Goal: Obtain resource: Obtain resource

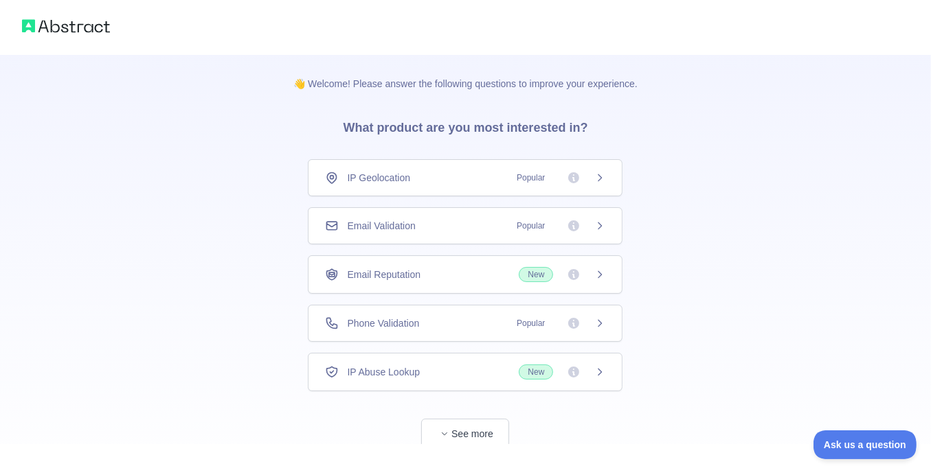
scroll to position [36, 0]
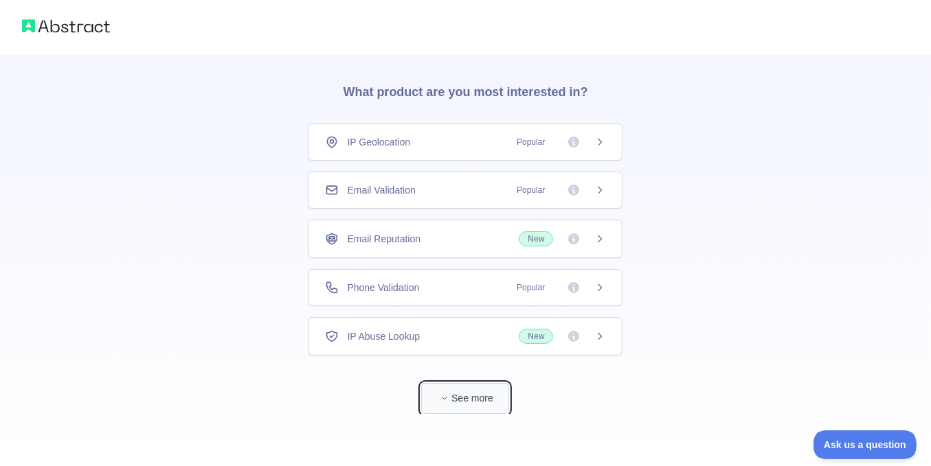
click at [491, 396] on button "See more" at bounding box center [465, 398] width 88 height 31
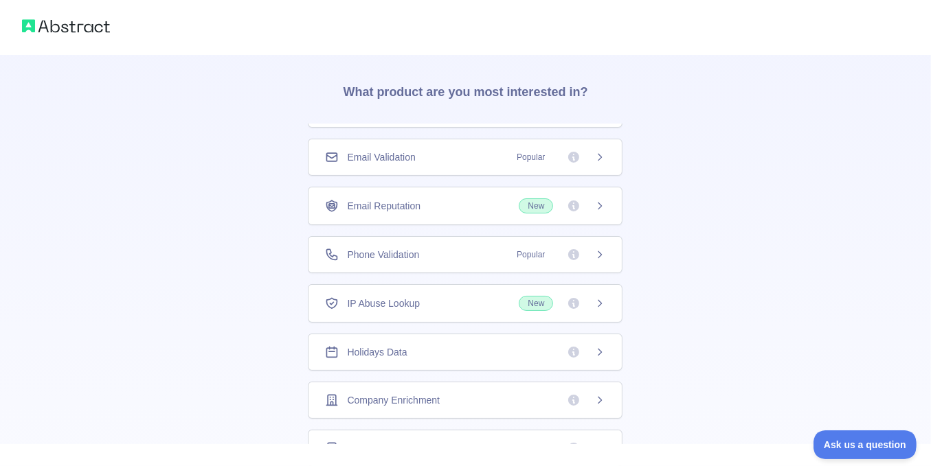
scroll to position [49, 0]
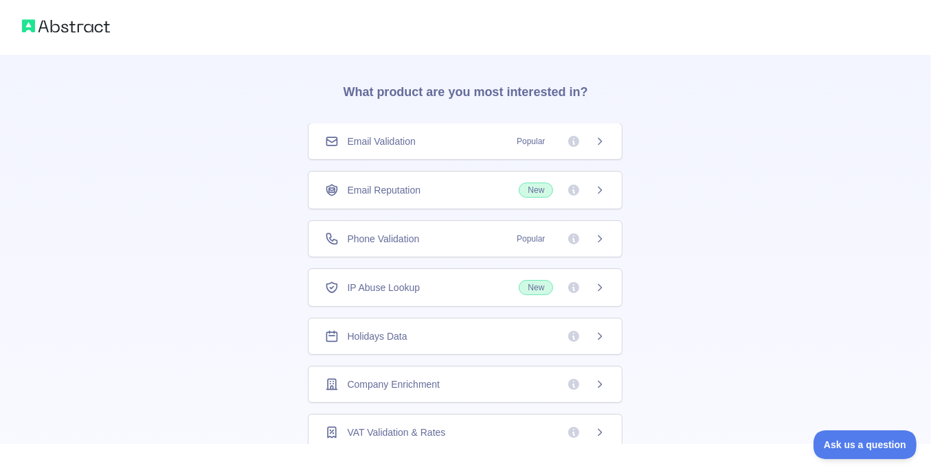
click at [475, 378] on div "Company Enrichment" at bounding box center [465, 385] width 280 height 14
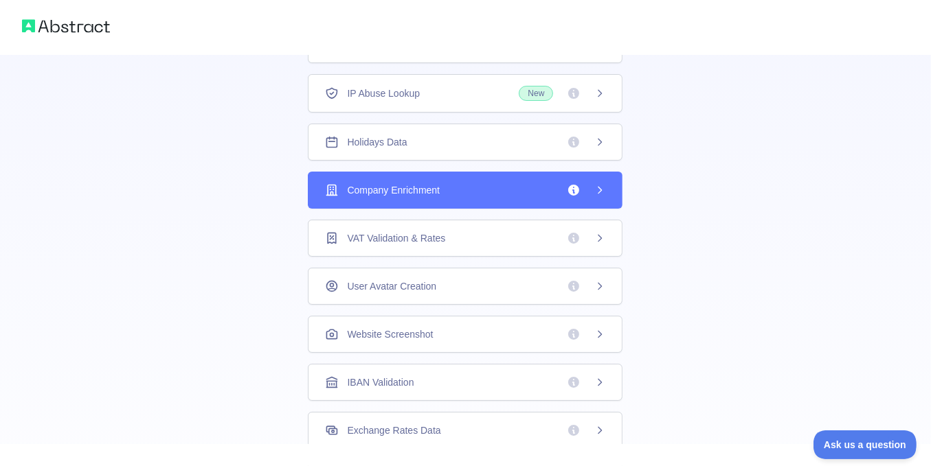
scroll to position [310, 0]
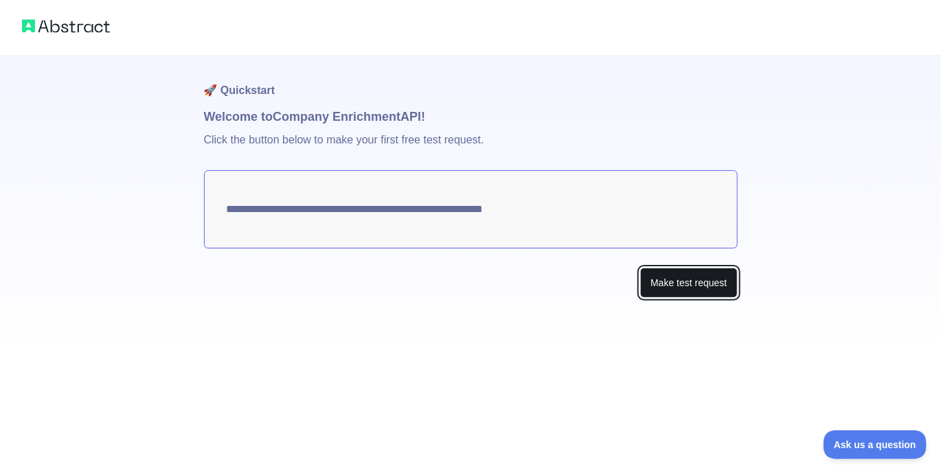
click at [687, 288] on button "Make test request" at bounding box center [688, 283] width 97 height 31
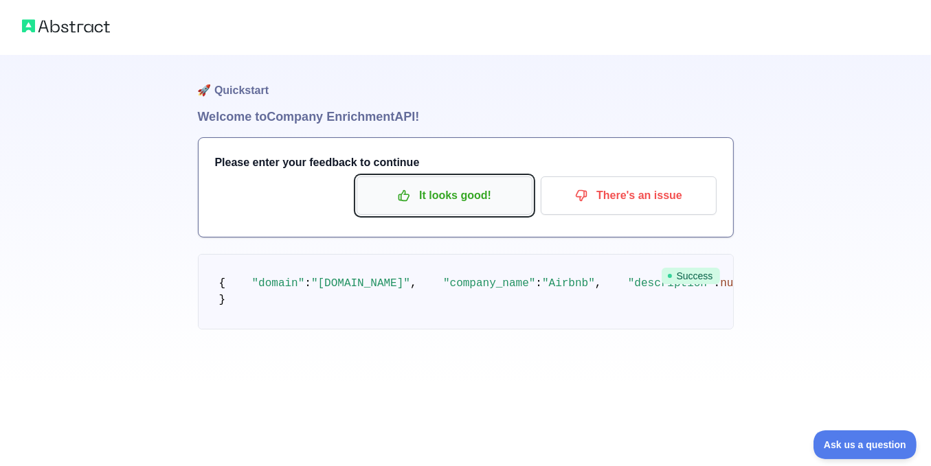
click at [488, 198] on p "It looks good!" at bounding box center [444, 195] width 155 height 23
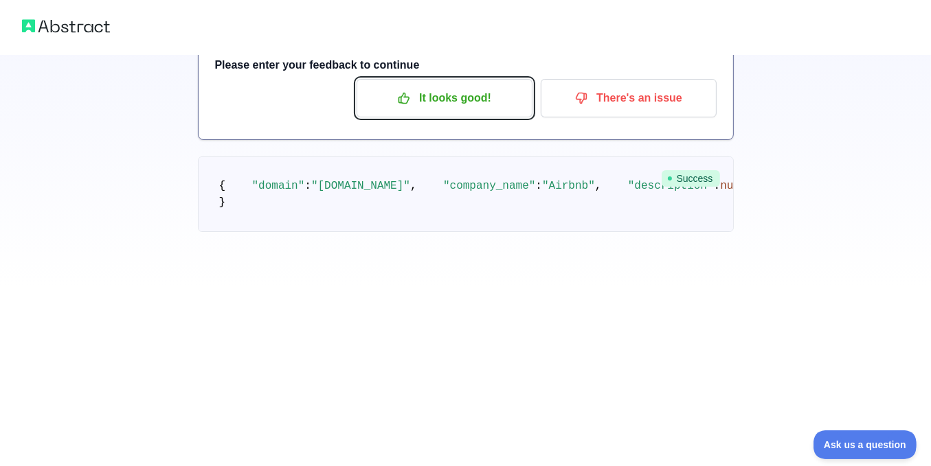
scroll to position [462, 0]
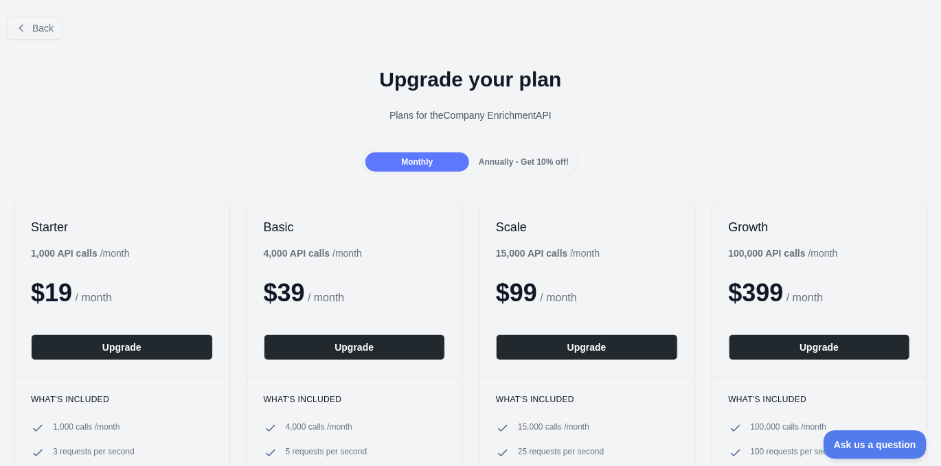
click at [492, 163] on span "Annually - Get 10% off!" at bounding box center [524, 162] width 90 height 10
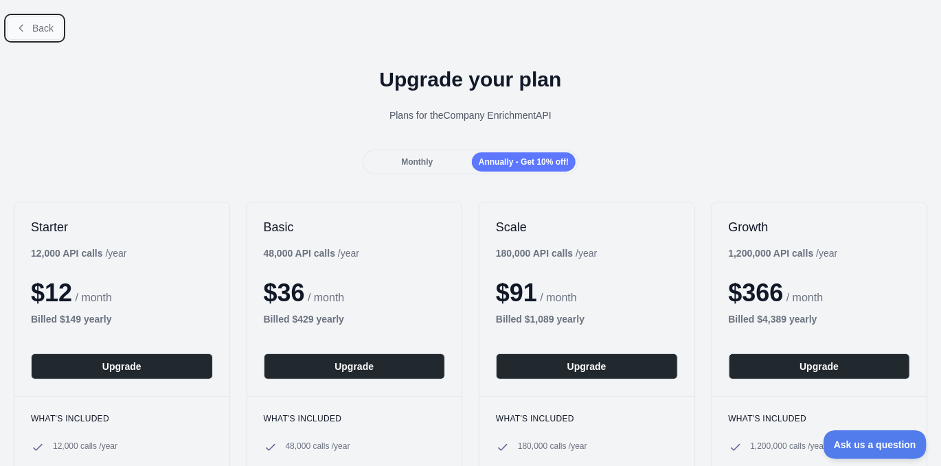
click at [29, 21] on button "Back" at bounding box center [35, 27] width 56 height 23
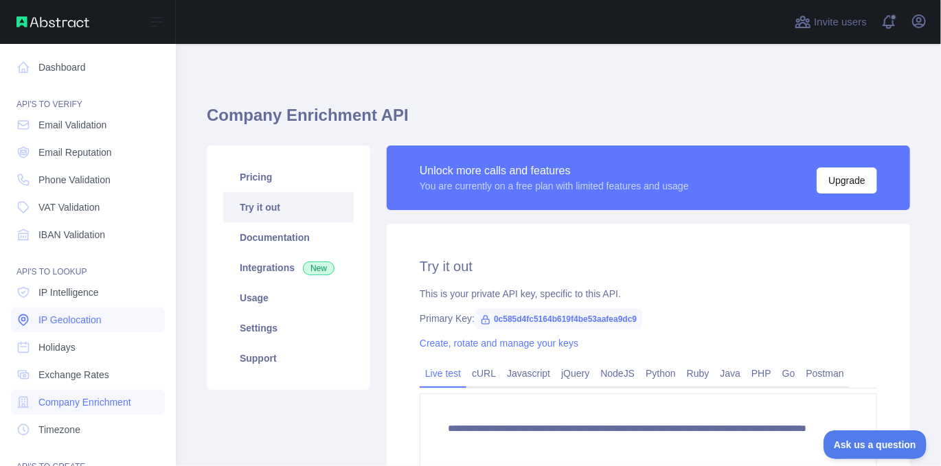
scroll to position [137, 0]
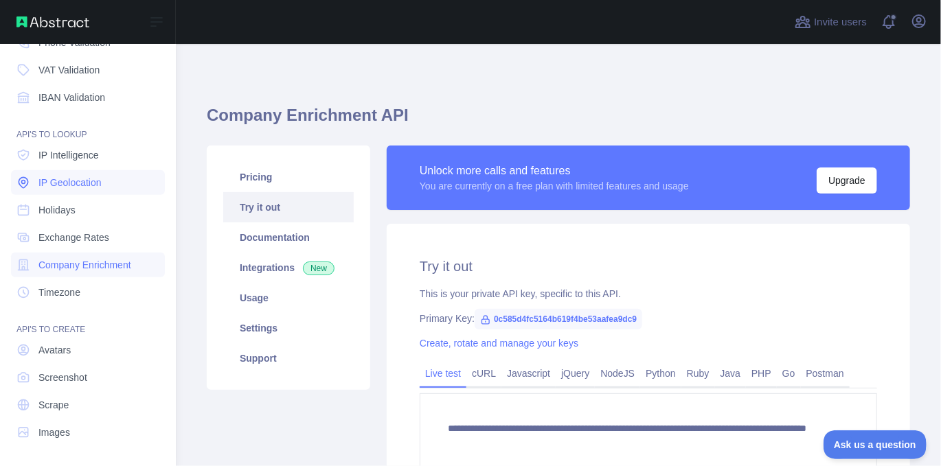
click at [104, 184] on link "IP Geolocation" at bounding box center [88, 182] width 154 height 25
click at [68, 182] on span "IP Geolocation" at bounding box center [69, 183] width 63 height 14
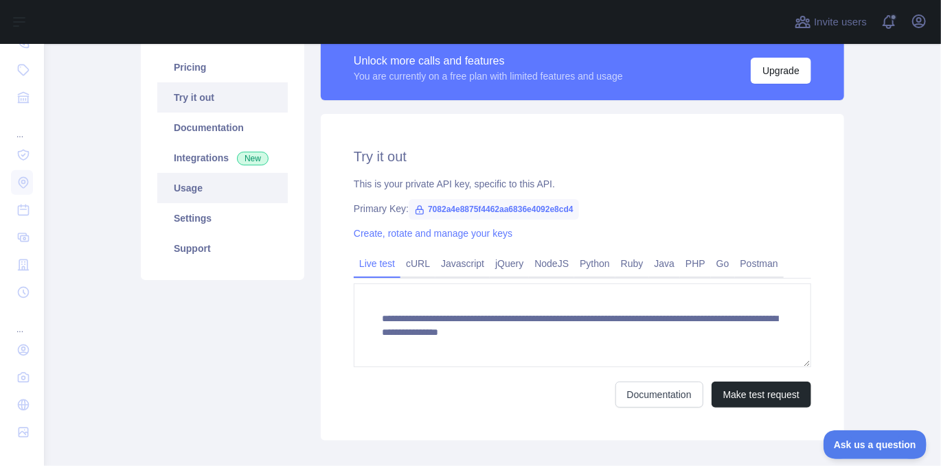
scroll to position [47, 0]
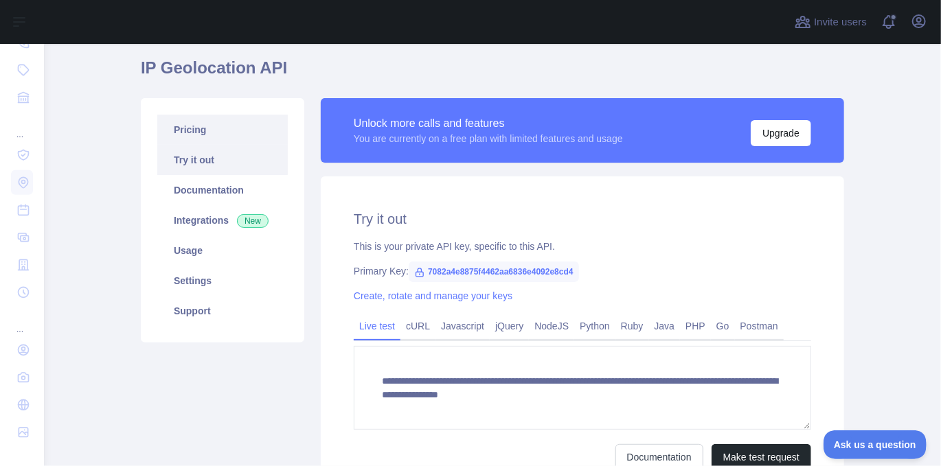
click at [231, 137] on link "Pricing" at bounding box center [222, 130] width 130 height 30
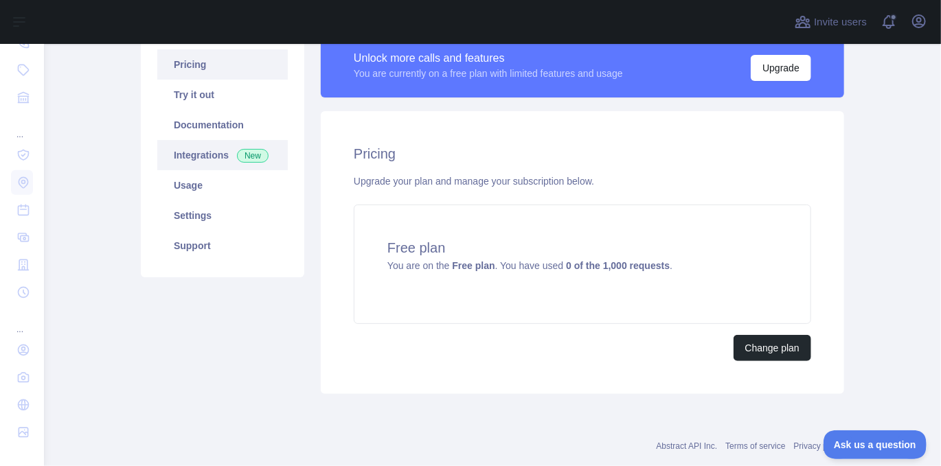
scroll to position [72, 0]
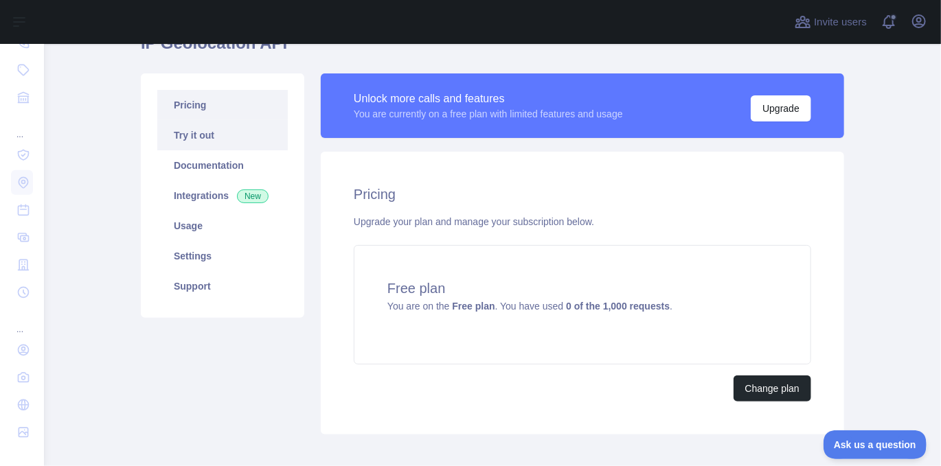
click at [254, 141] on link "Try it out" at bounding box center [222, 135] width 130 height 30
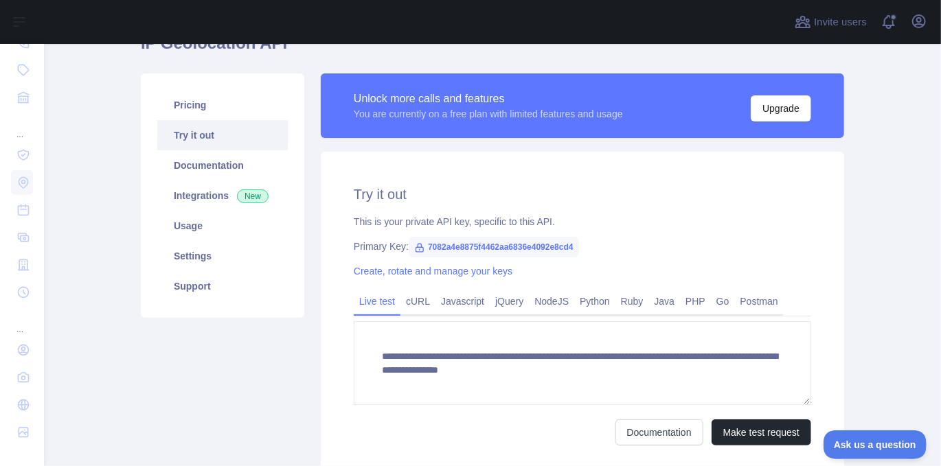
click at [446, 247] on span "7082a4e8875f4462aa6836e4092e8cd4" at bounding box center [494, 247] width 170 height 21
click at [695, 274] on div "Create, rotate and manage your keys" at bounding box center [582, 271] width 457 height 14
click at [506, 245] on span "7082a4e8875f4462aa6836e4092e8cd4" at bounding box center [494, 247] width 170 height 21
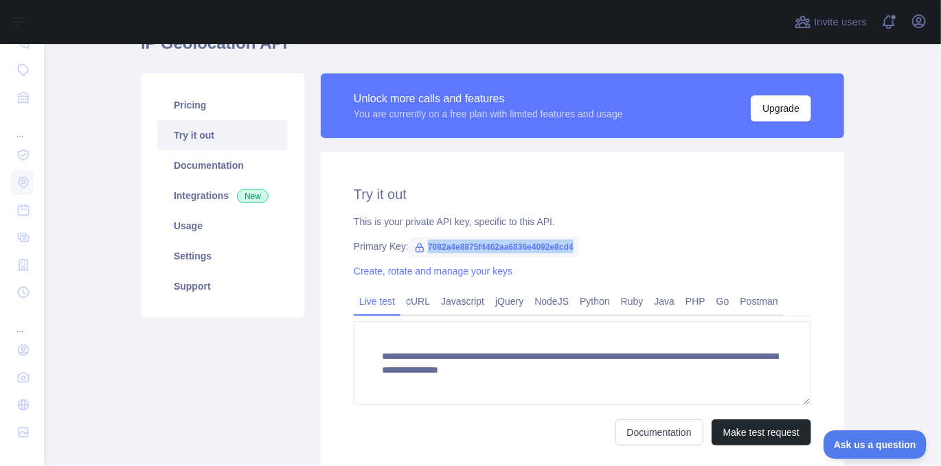
click at [506, 245] on span "7082a4e8875f4462aa6836e4092e8cd4" at bounding box center [494, 247] width 170 height 21
copy span "7082a4e8875f4462aa6836e4092e8cd4"
click at [690, 254] on div "**********" at bounding box center [582, 315] width 523 height 327
click at [458, 272] on link "Create, rotate and manage your keys" at bounding box center [433, 271] width 159 height 11
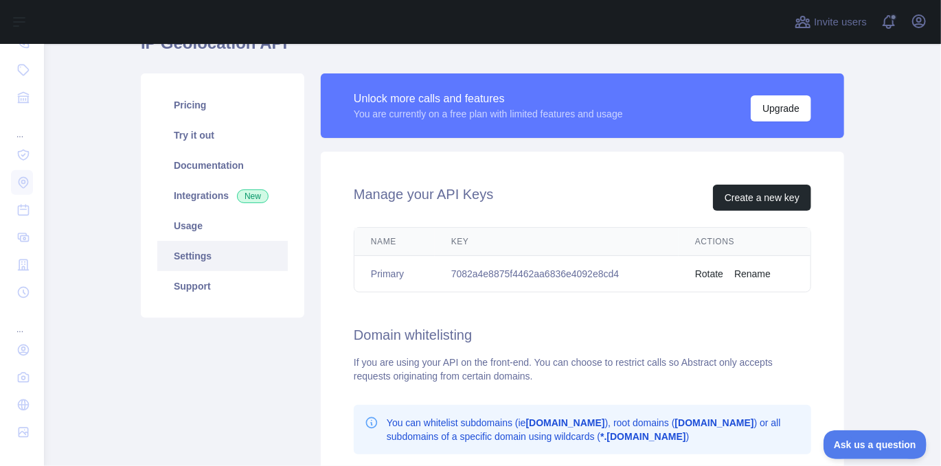
click at [520, 269] on td "7082a4e8875f4462aa6836e4092e8cd4" at bounding box center [557, 274] width 244 height 36
copy td "7082a4e8875f4462aa6836e4092e8cd4"
click at [650, 323] on div "Manage your API Keys Create a new key Name Key Actions Primary 7082a4e8875f4462…" at bounding box center [582, 397] width 523 height 491
